Goal: Information Seeking & Learning: Learn about a topic

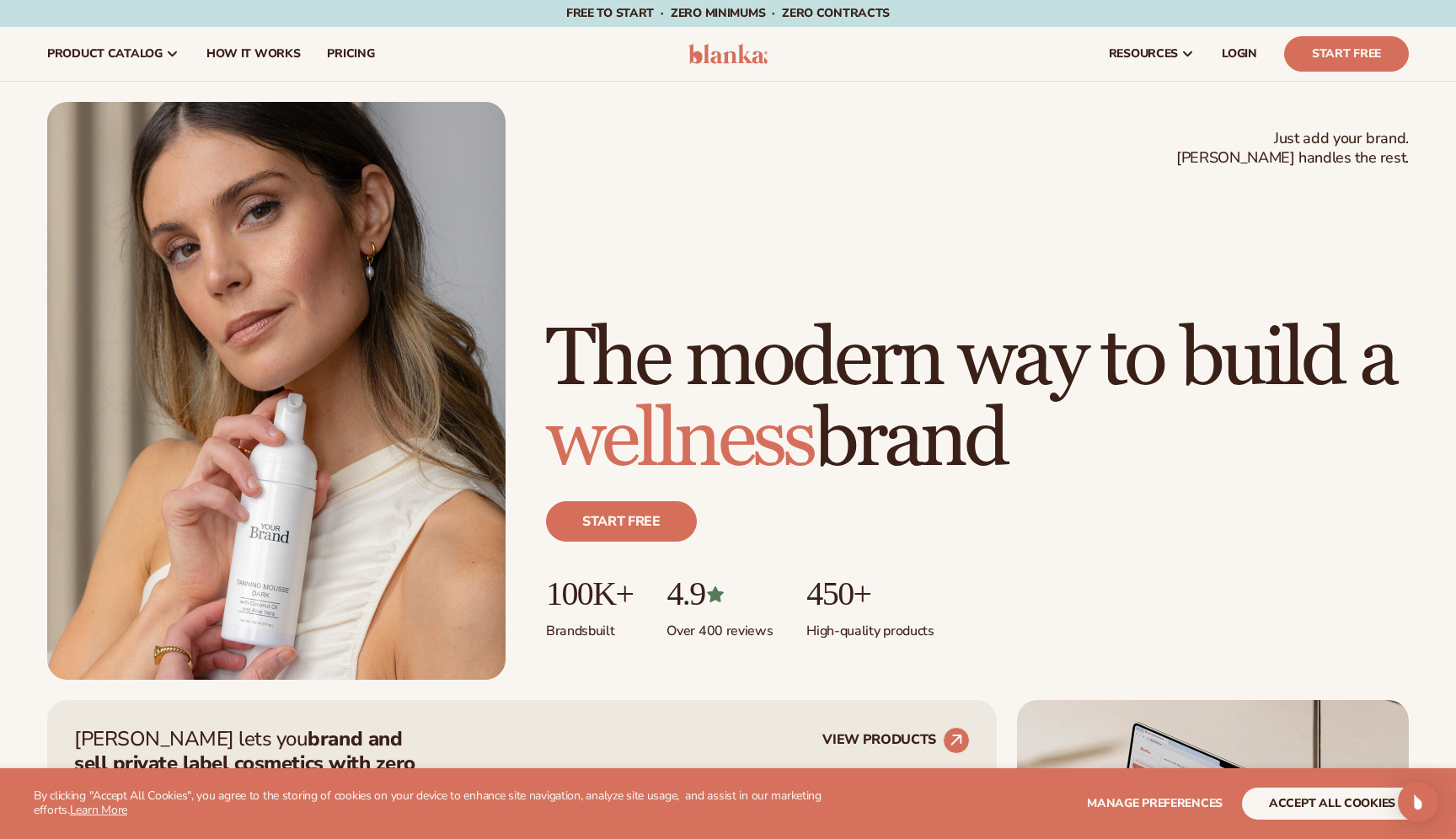
click at [710, 12] on span "Free to start · ZERO minimums · ZERO contracts ·" at bounding box center [727, 12] width 323 height 16
click at [945, 143] on div "Just add your brand. Blanka handles the rest. beauty,[MEDICAL_DATA],wellness,ma…" at bounding box center [727, 391] width 1361 height 578
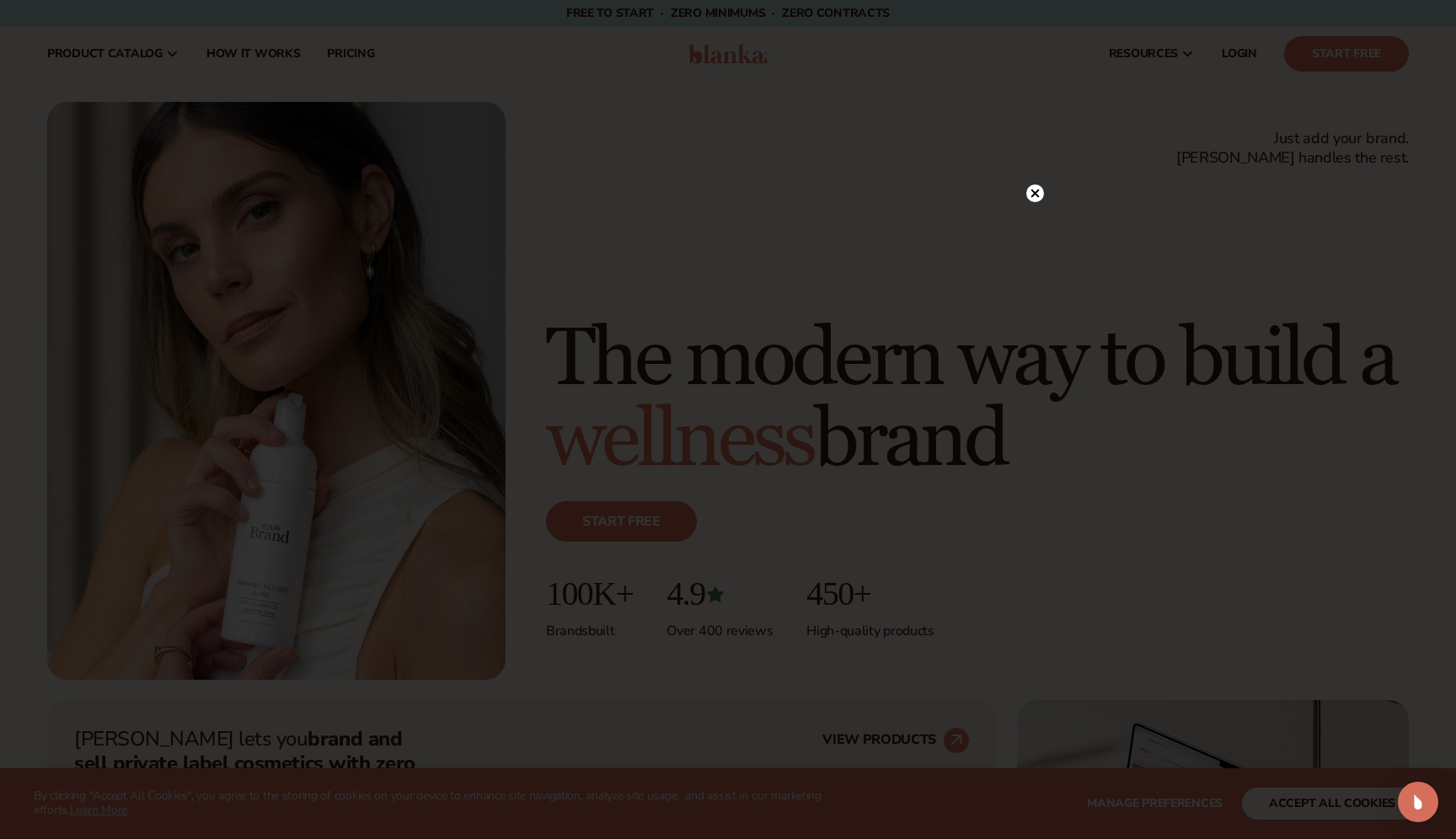
click at [948, 160] on div at bounding box center [728, 420] width 1456 height 839
click at [1043, 208] on div at bounding box center [728, 420] width 1456 height 839
click at [1034, 227] on icon at bounding box center [1035, 227] width 8 height 8
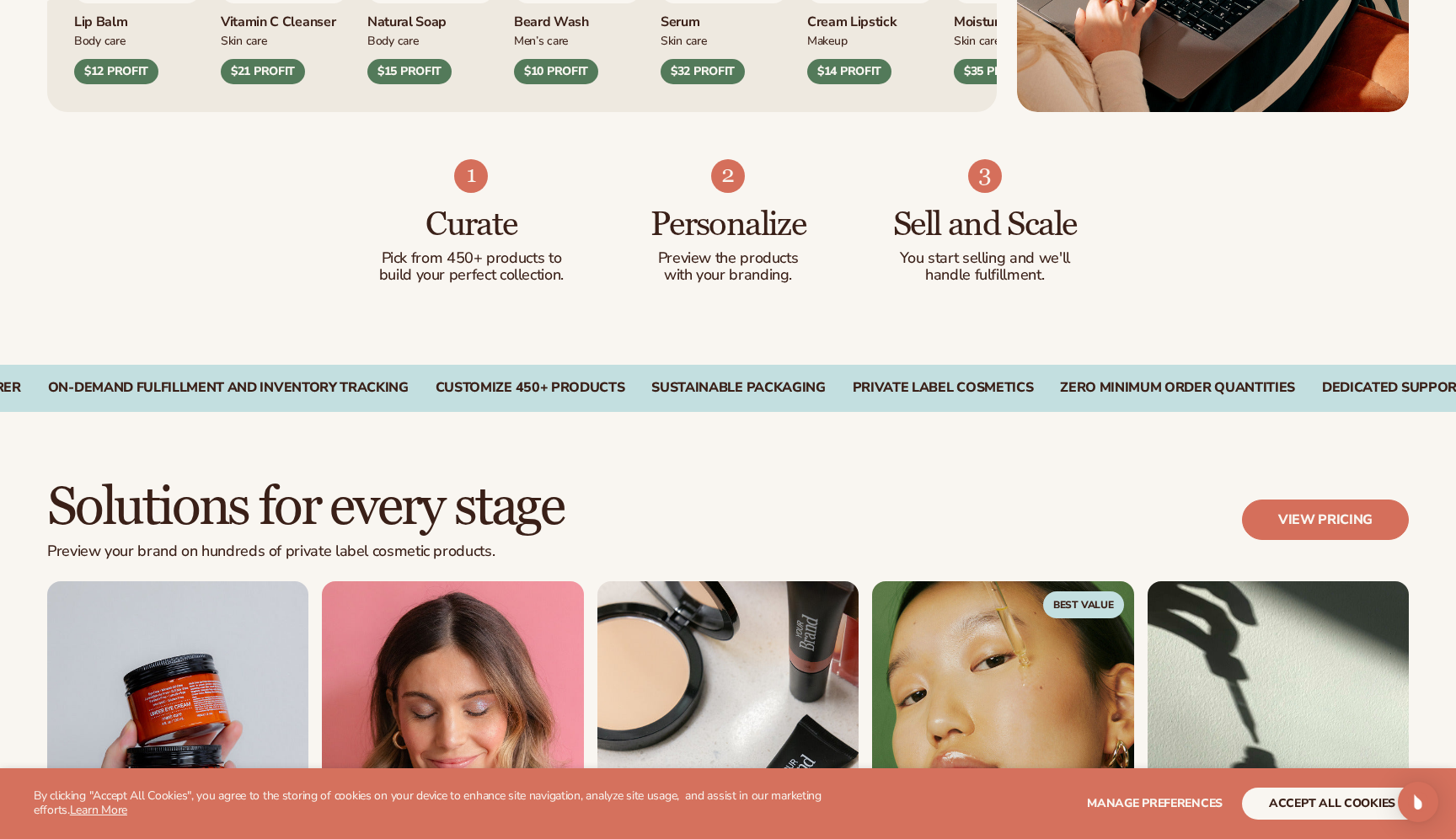
scroll to position [1210, 0]
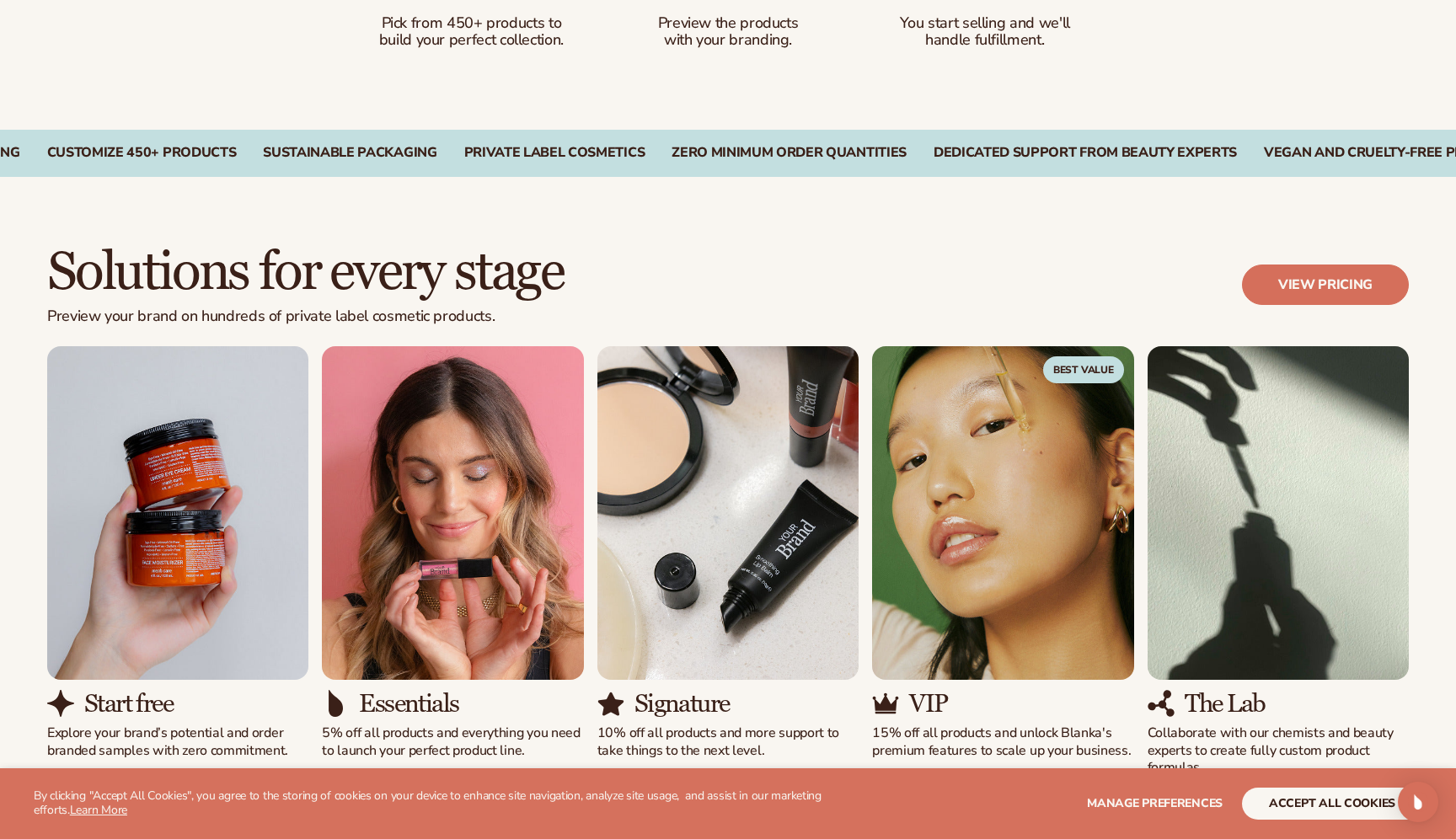
click at [170, 522] on img "1 / 5" at bounding box center [177, 514] width 261 height 334
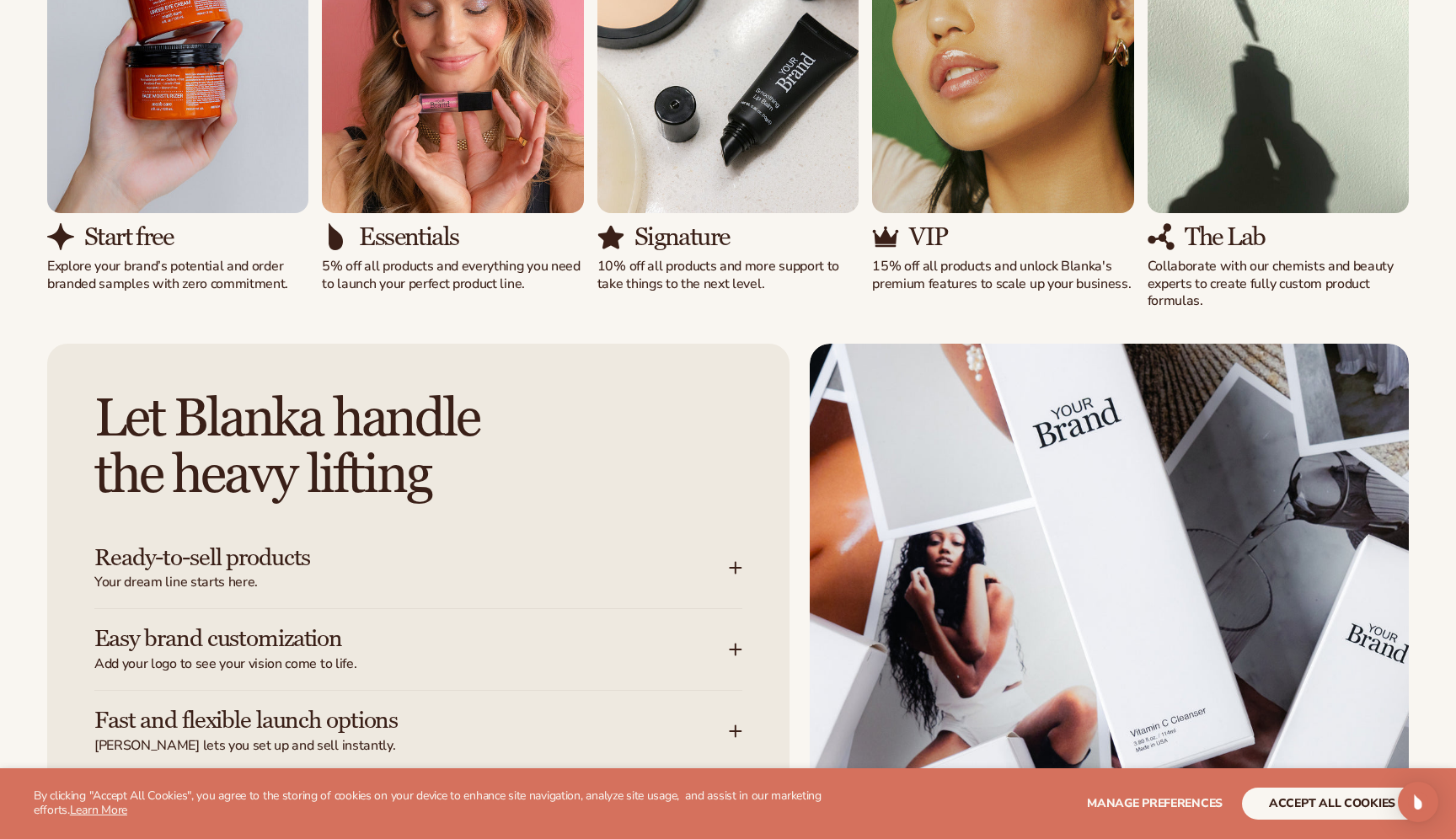
scroll to position [1794, 0]
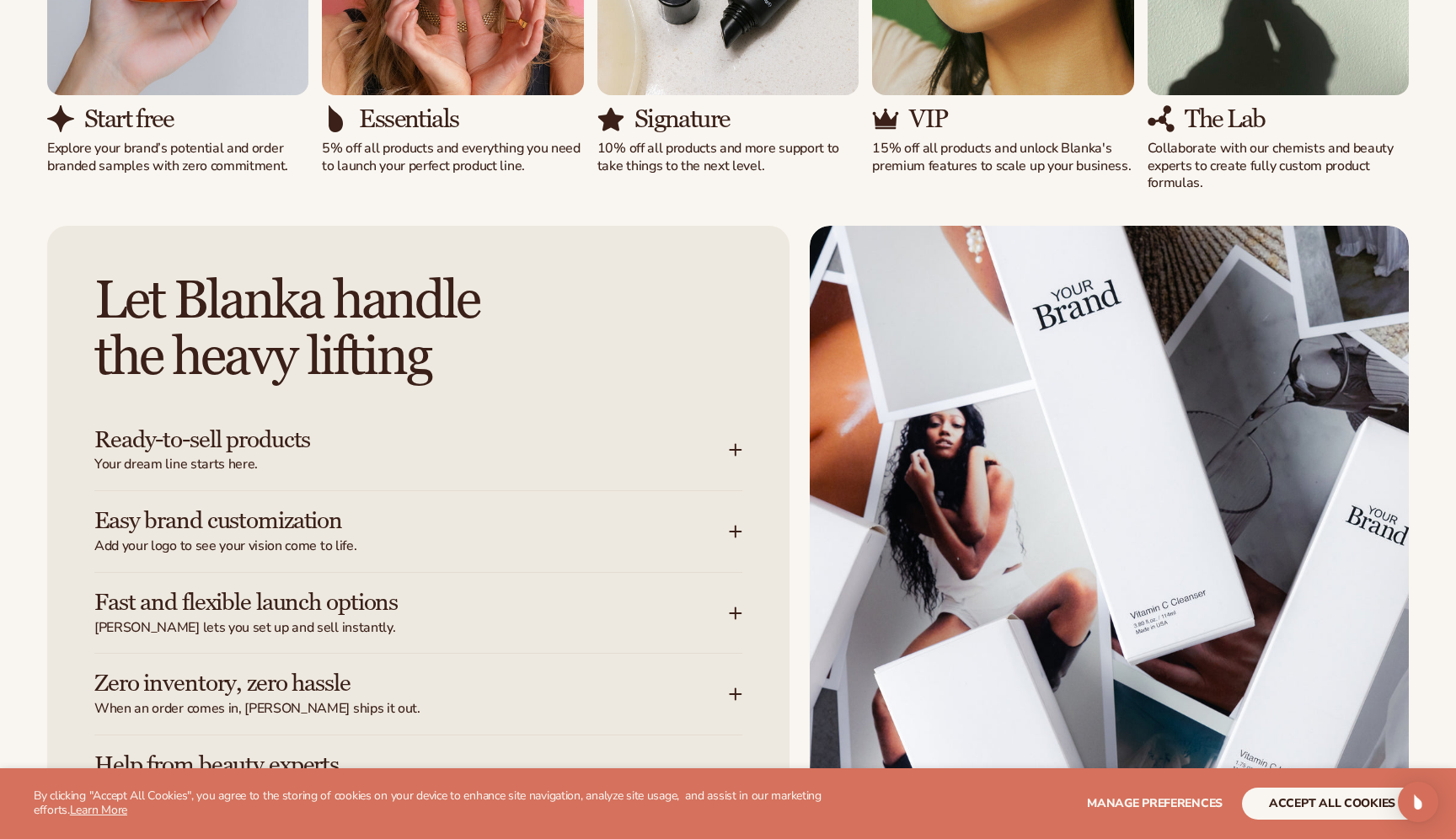
click at [167, 444] on h3 "Ready-to-sell products" at bounding box center [385, 440] width 583 height 26
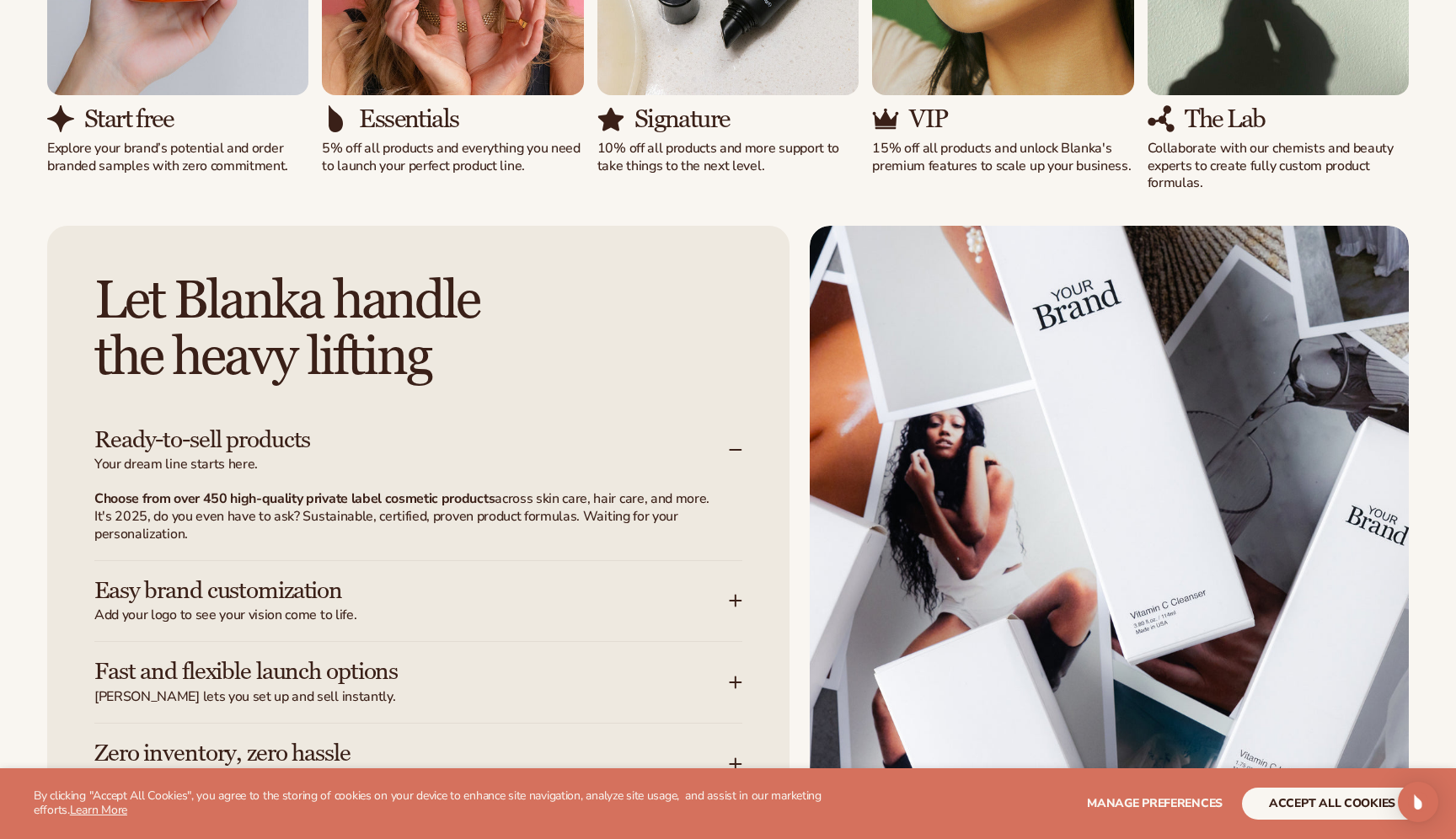
click at [161, 501] on strong "Choose from over 450 high-quality private label cosmetic products" at bounding box center [294, 499] width 400 height 18
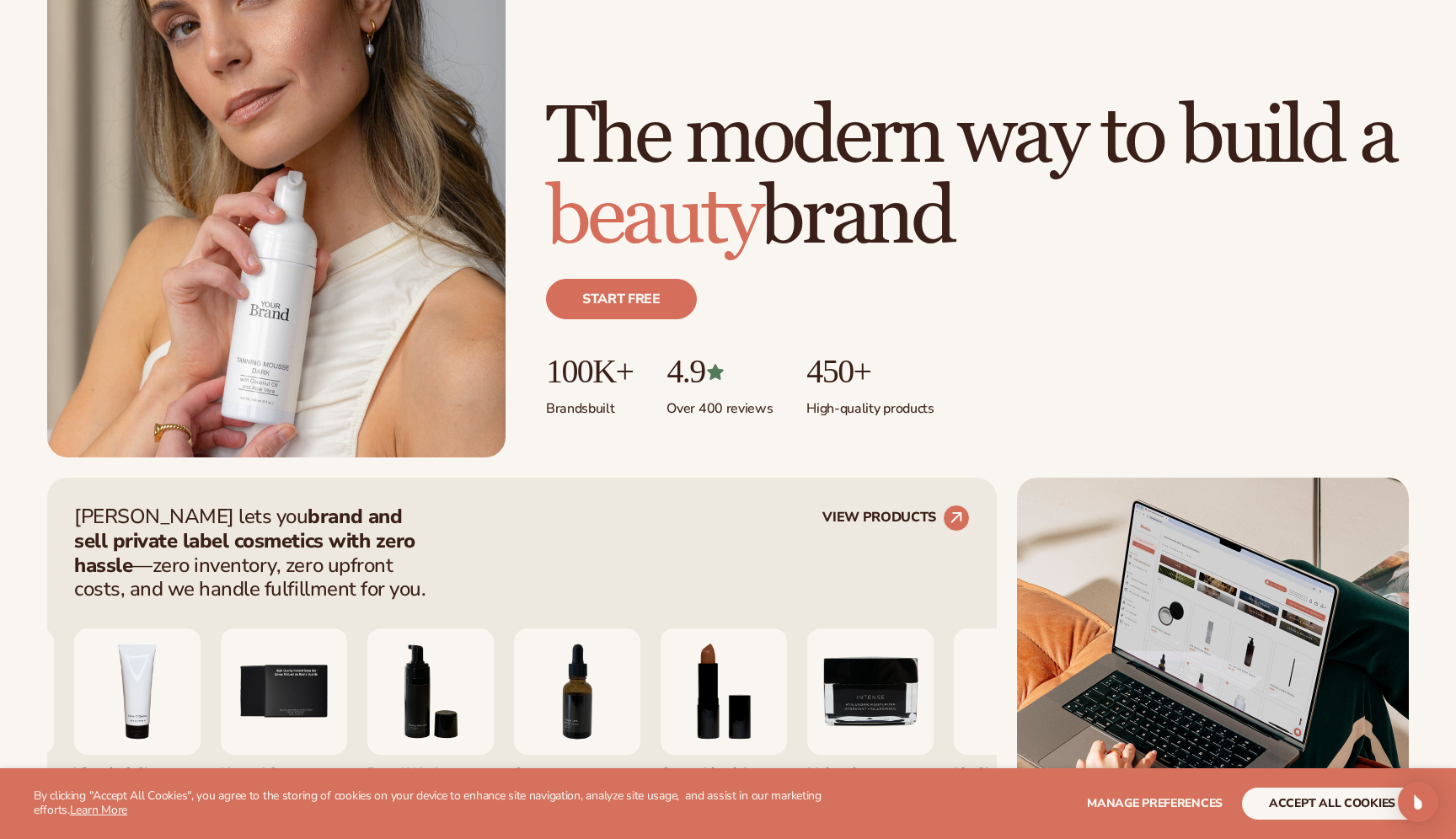
scroll to position [0, 0]
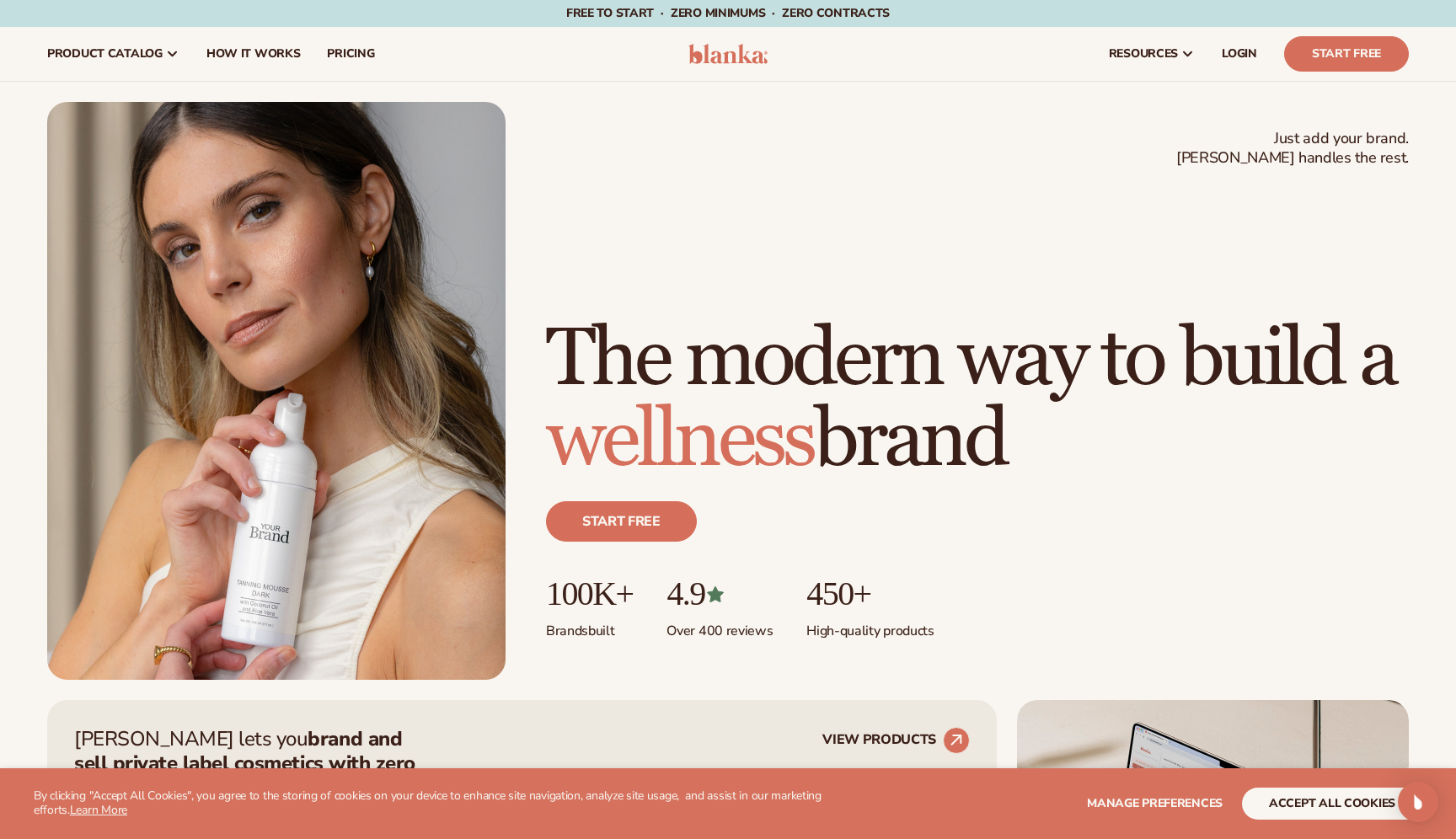
click at [345, 554] on img at bounding box center [276, 391] width 458 height 578
click at [344, 51] on span "pricing" at bounding box center [350, 53] width 47 height 14
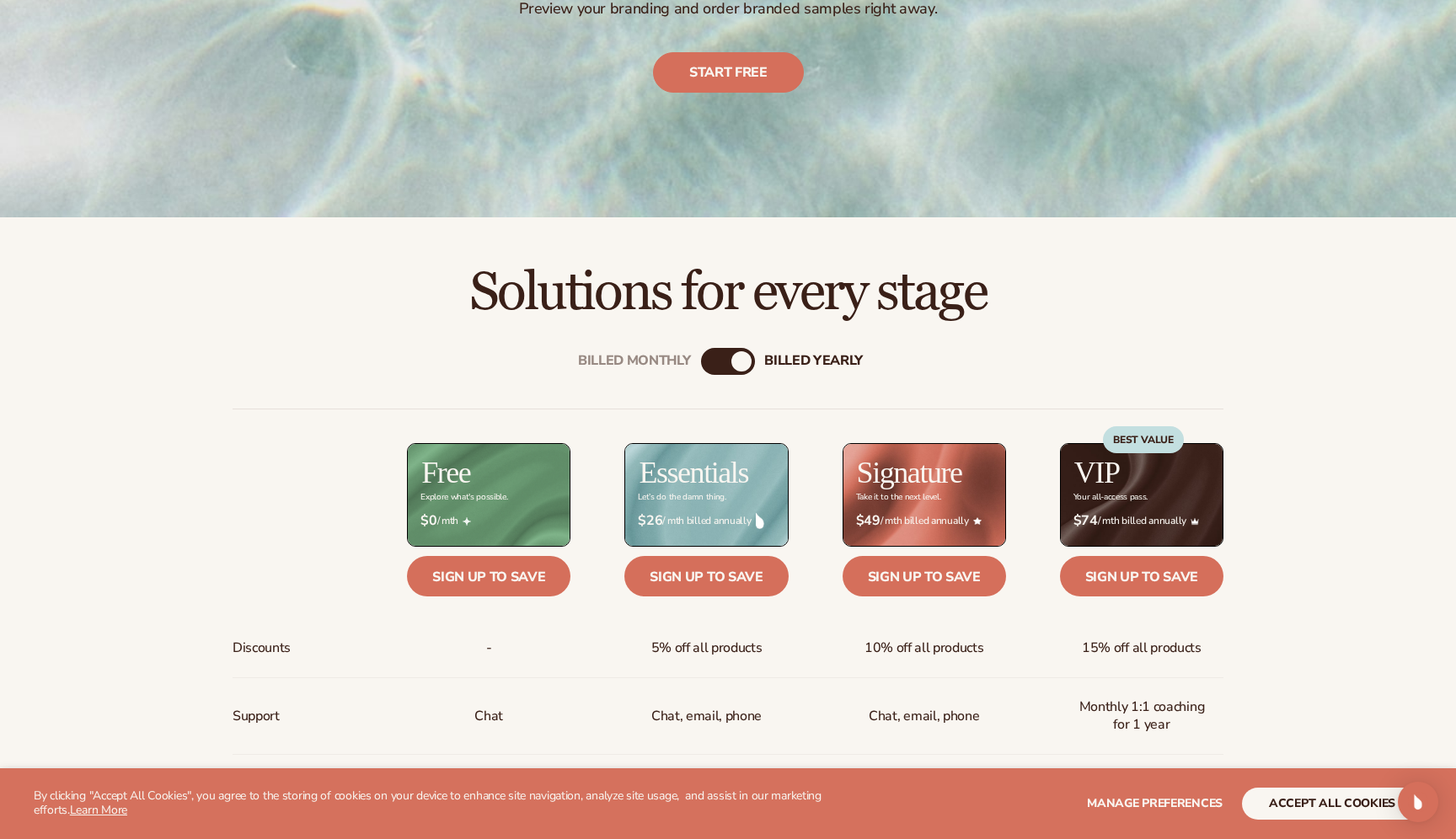
scroll to position [540, 0]
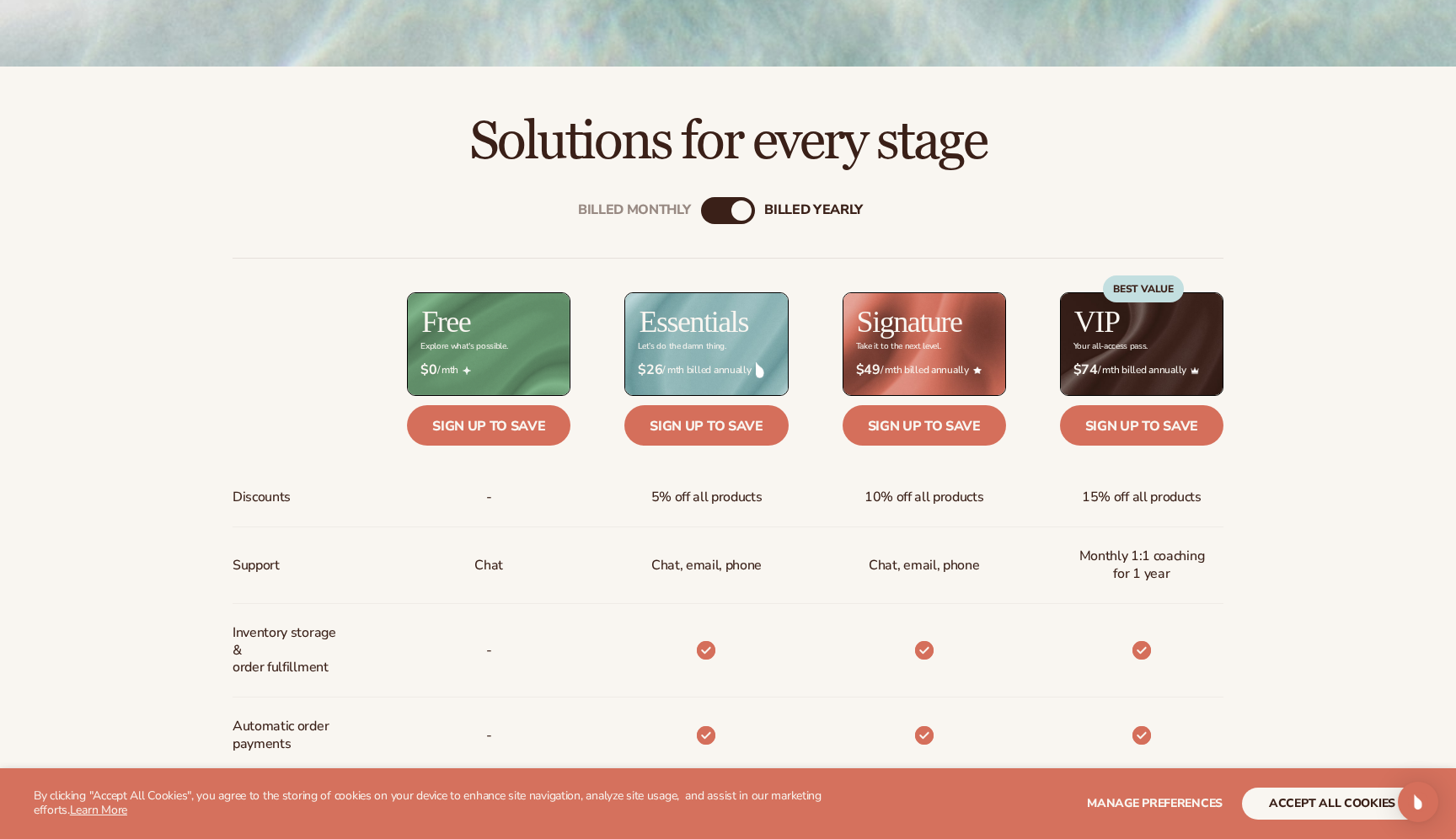
click at [697, 356] on div "$ $26 / mth billed annually" at bounding box center [705, 370] width 163 height 43
click at [648, 259] on div "Discounts Support Inventory storage &   order fulfillment Automatic order payme…" at bounding box center [727, 758] width 991 height 999
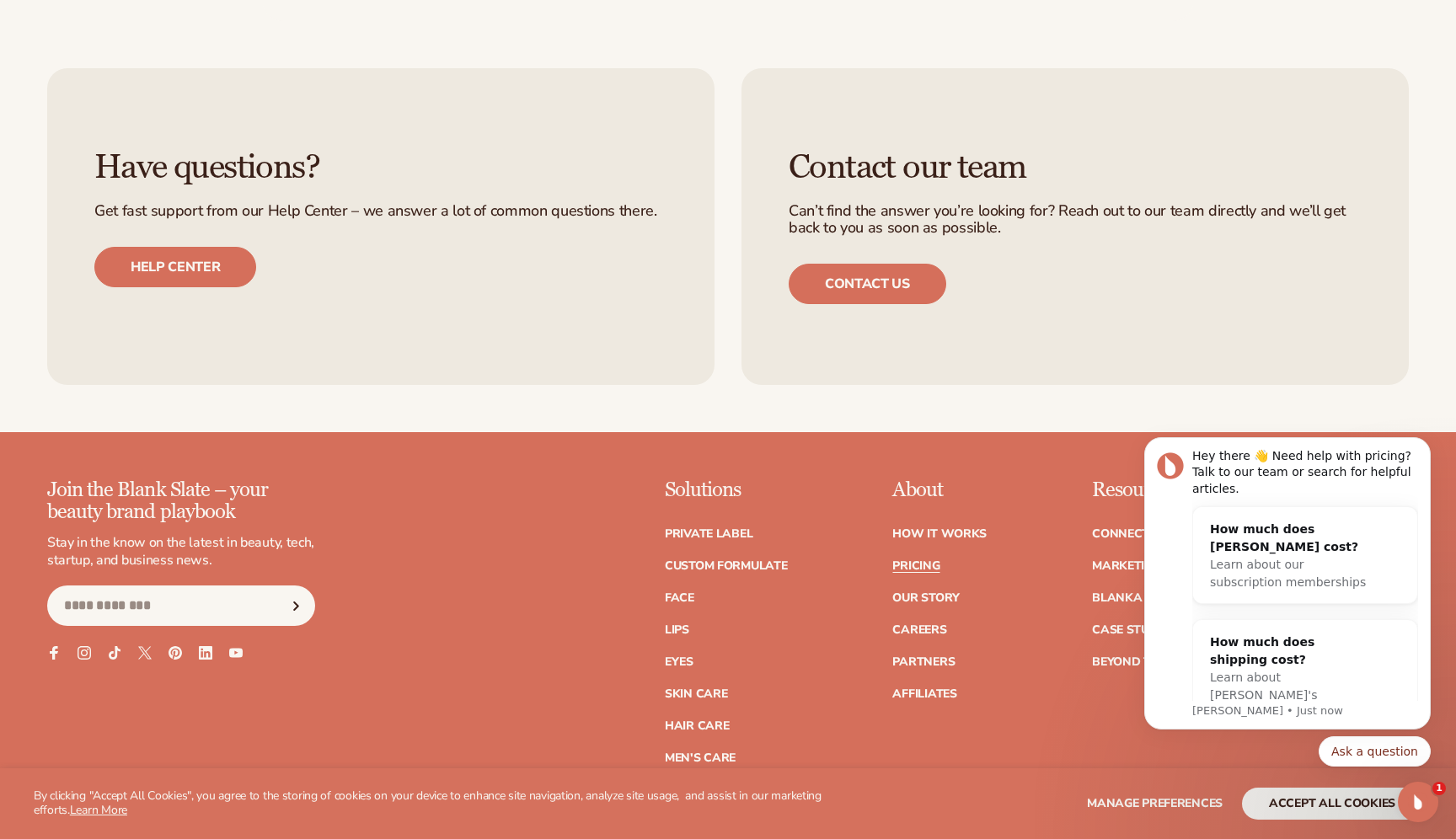
scroll to position [3590, 0]
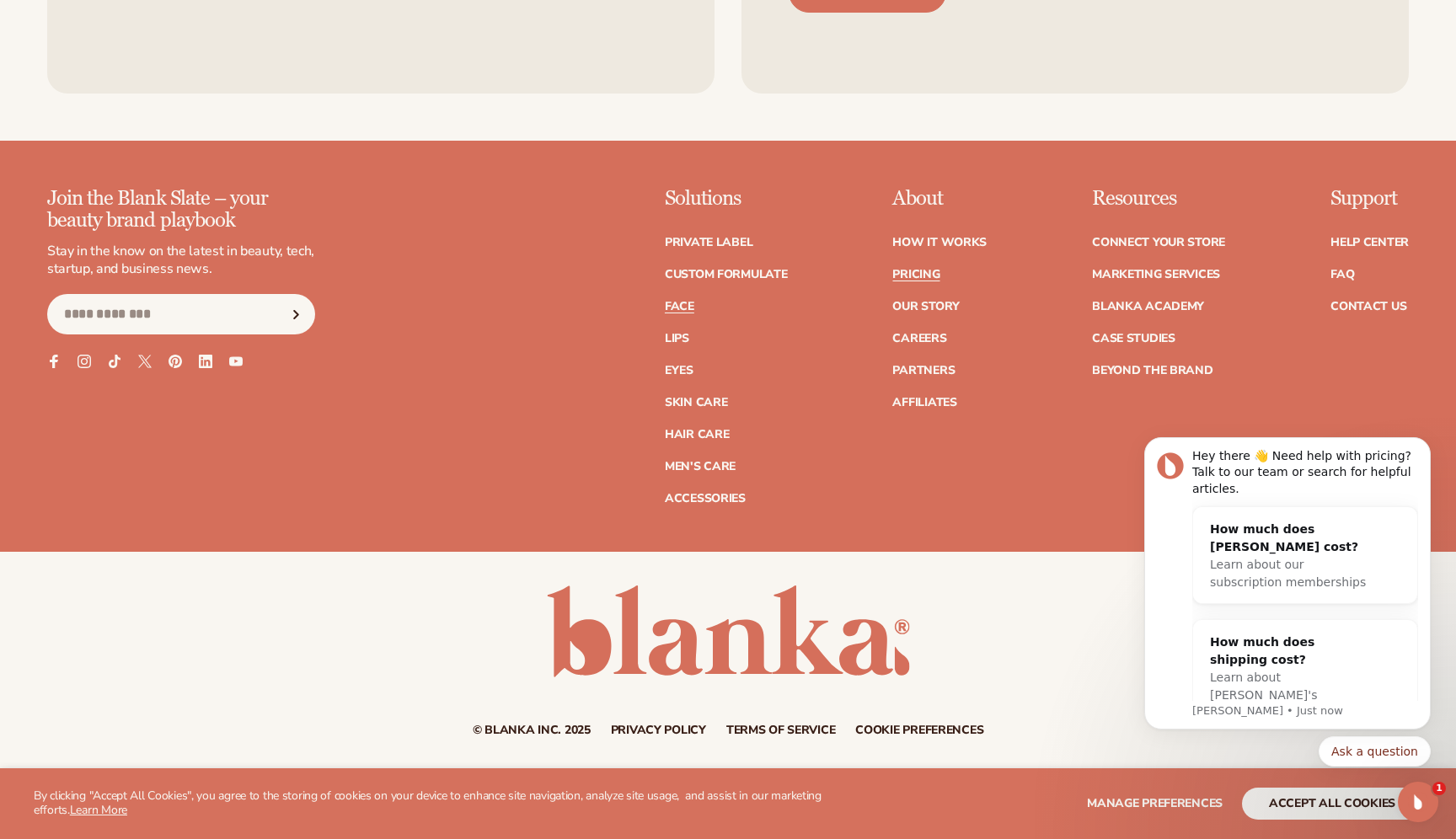
click at [680, 311] on link "Face" at bounding box center [679, 306] width 29 height 12
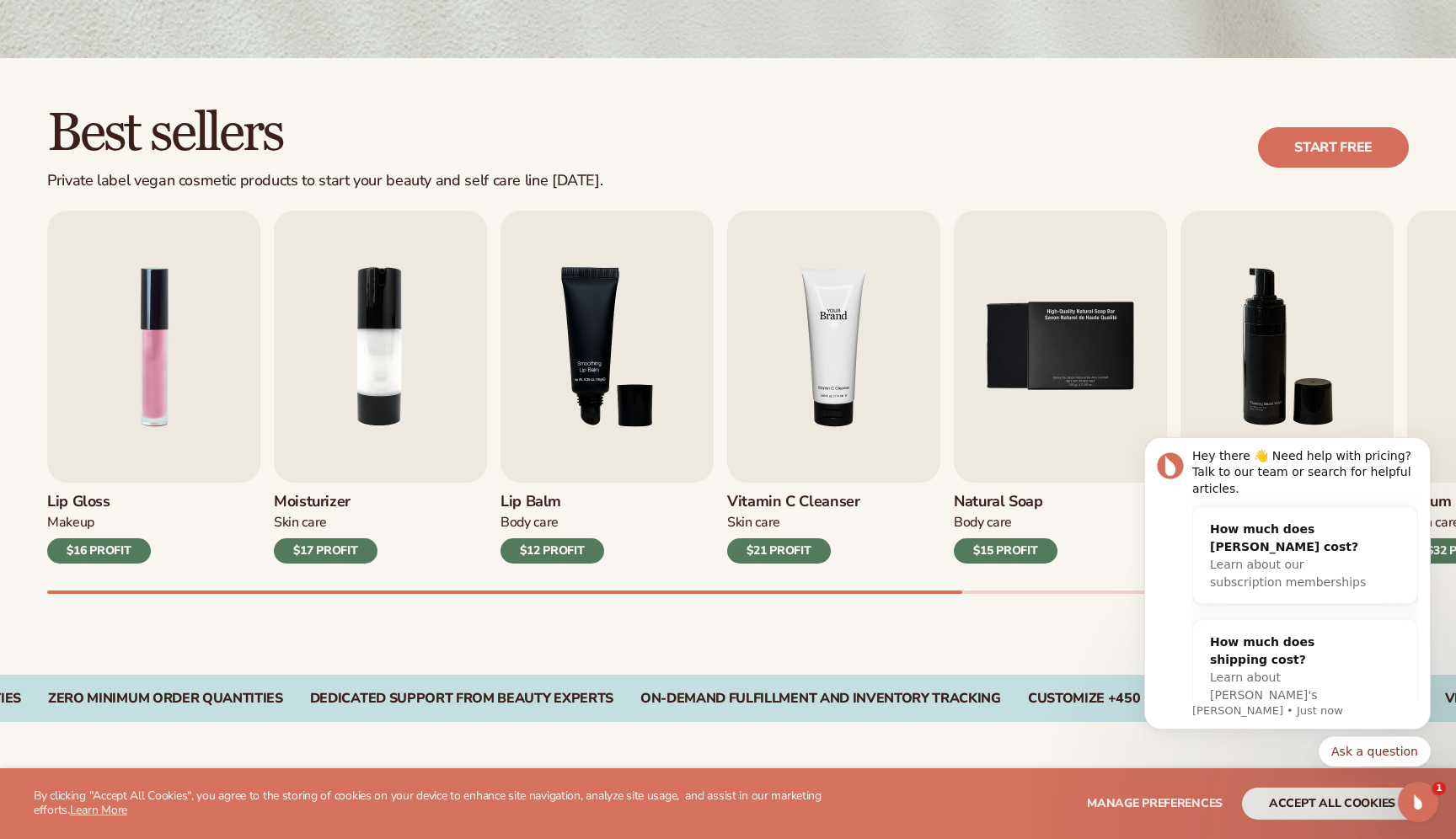
click at [837, 353] on img "4 / 9" at bounding box center [833, 347] width 213 height 272
click at [1014, 349] on img "5 / 9" at bounding box center [1060, 347] width 213 height 272
click at [1046, 337] on img "5 / 9" at bounding box center [1060, 347] width 213 height 272
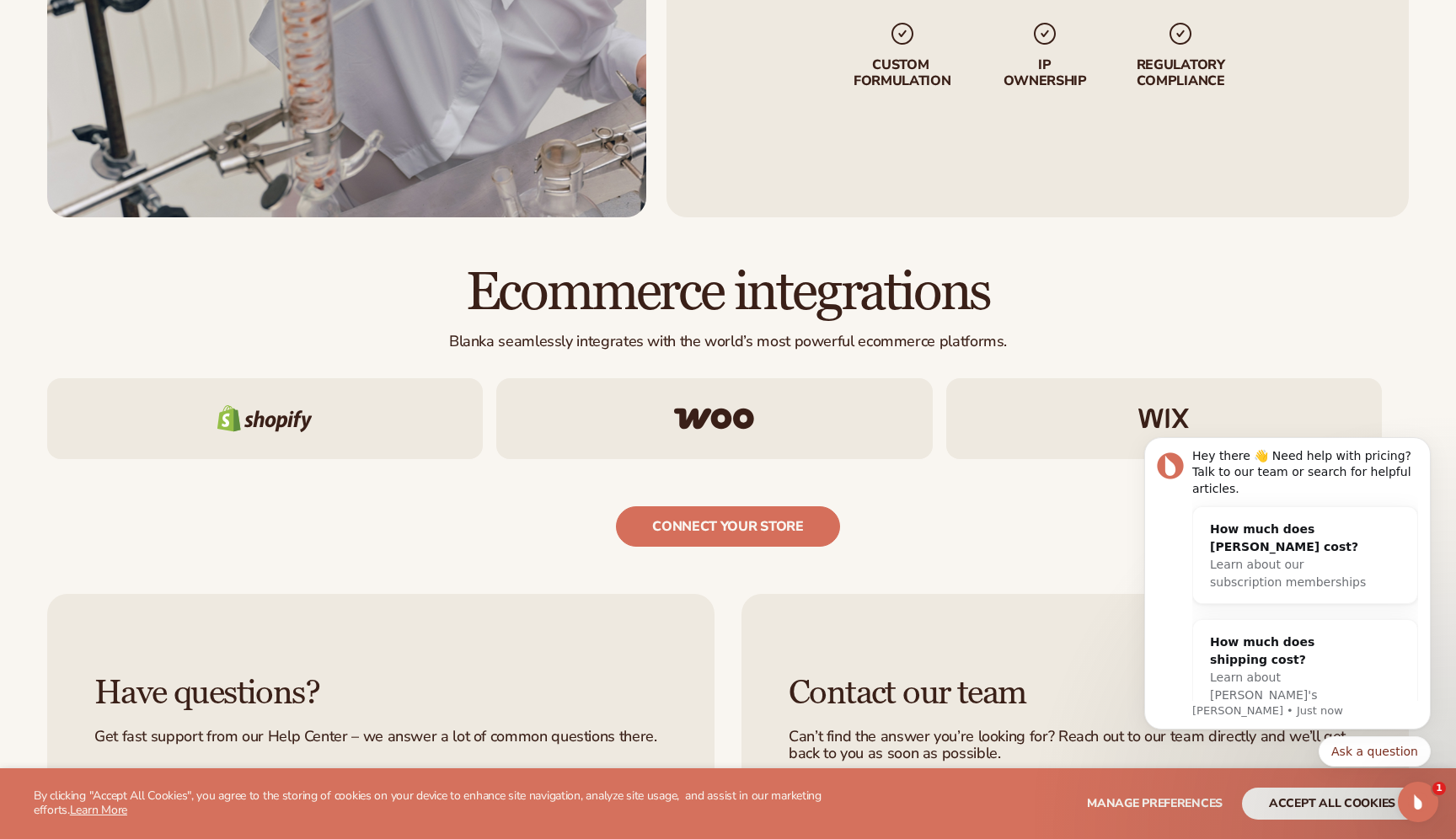
scroll to position [3424, 0]
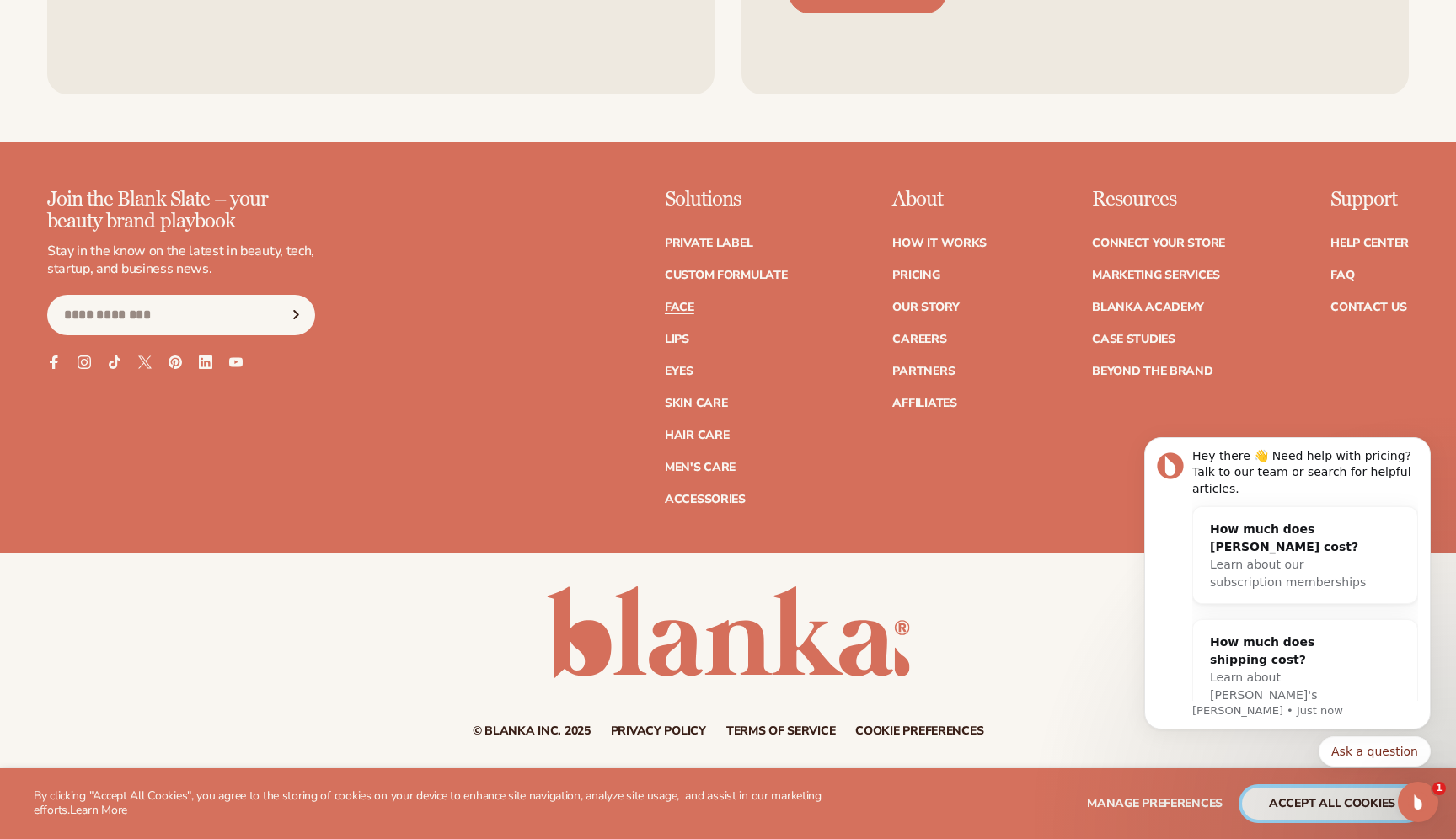
click at [1269, 795] on button "accept all cookies" at bounding box center [1332, 804] width 181 height 32
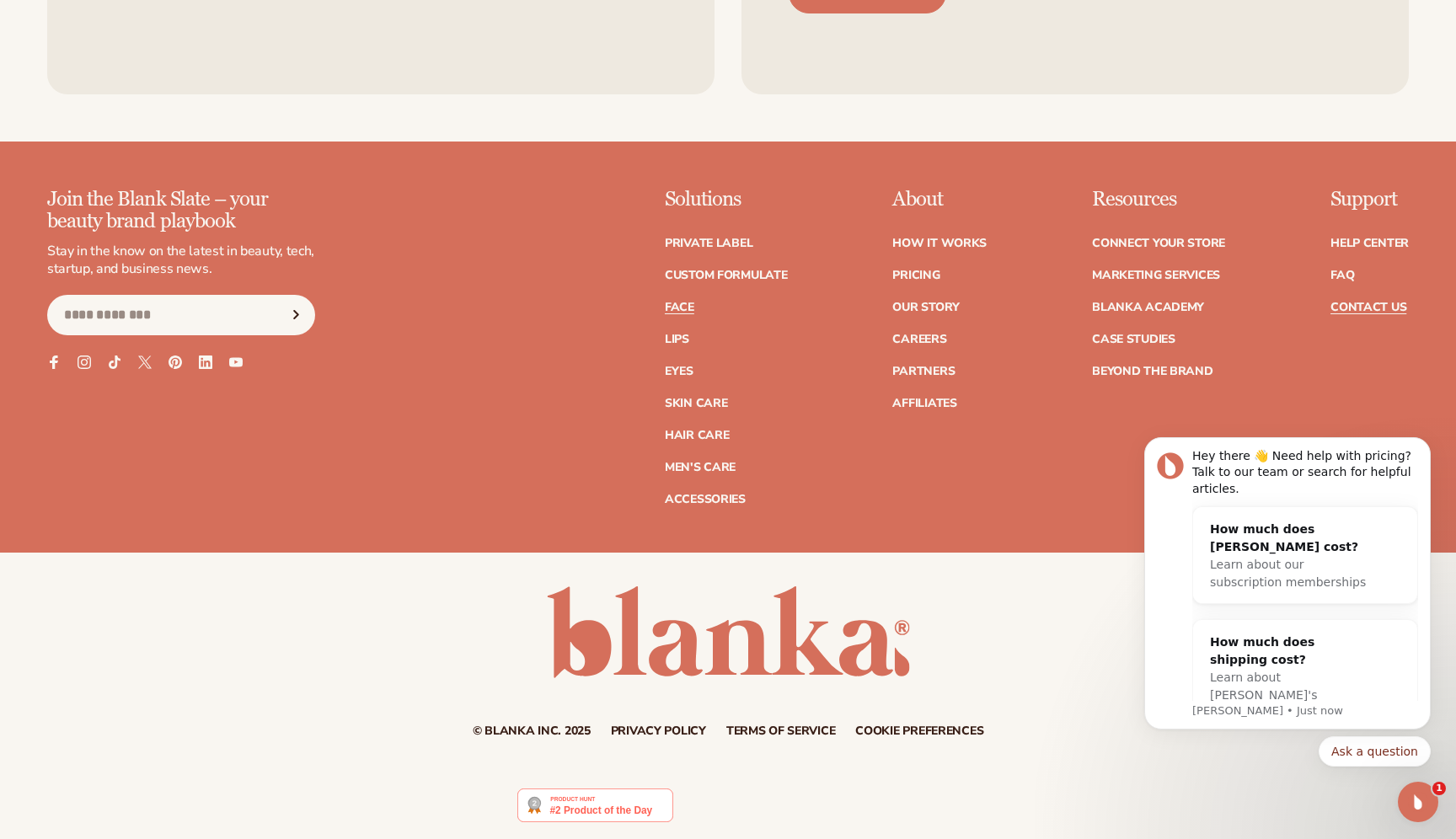
click at [1380, 308] on link "Contact Us" at bounding box center [1368, 307] width 76 height 12
